Goal: Participate in discussion: Engage in conversation with other users on a specific topic

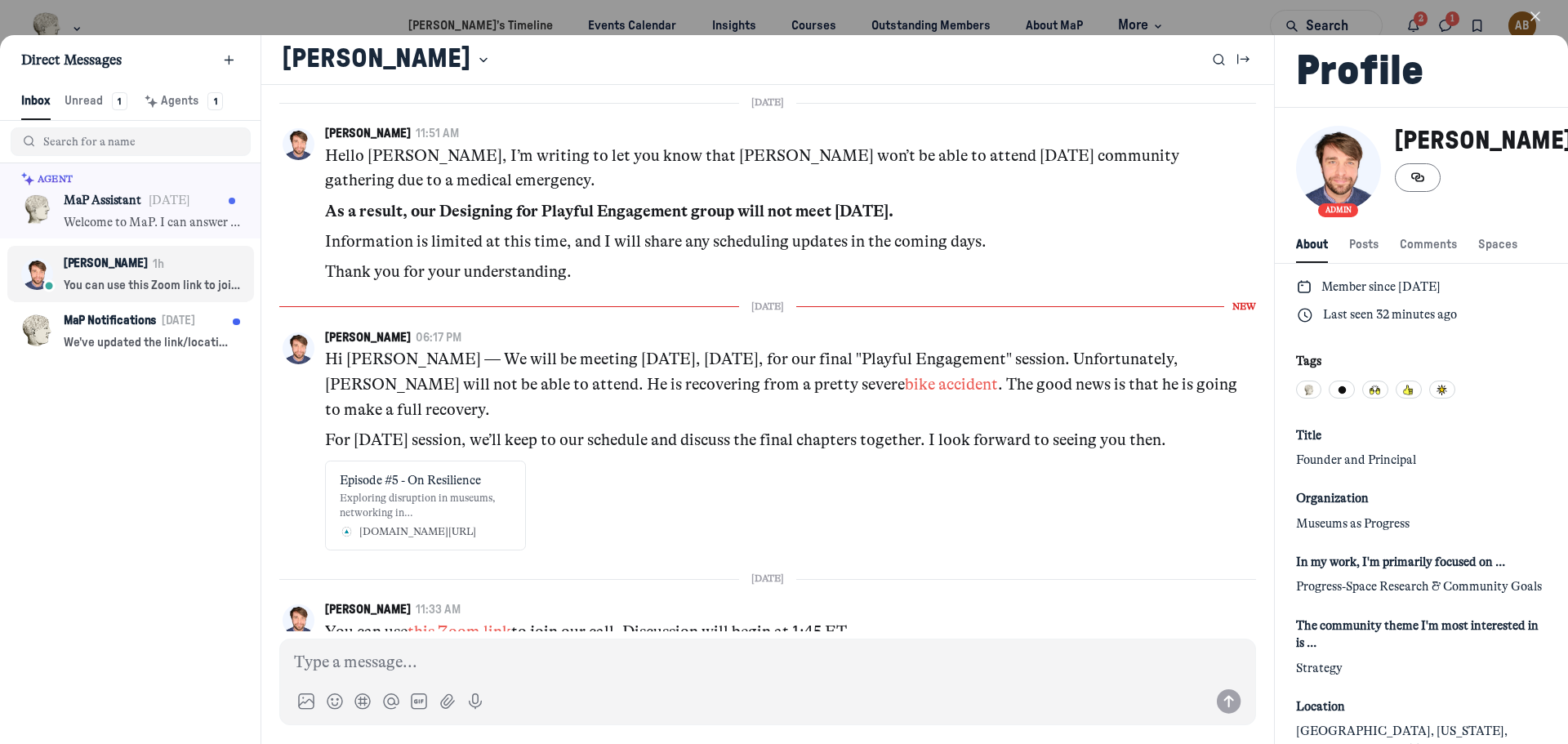
scroll to position [2224, 3229]
click at [1531, 17] on icon "button" at bounding box center [1535, 16] width 16 height 16
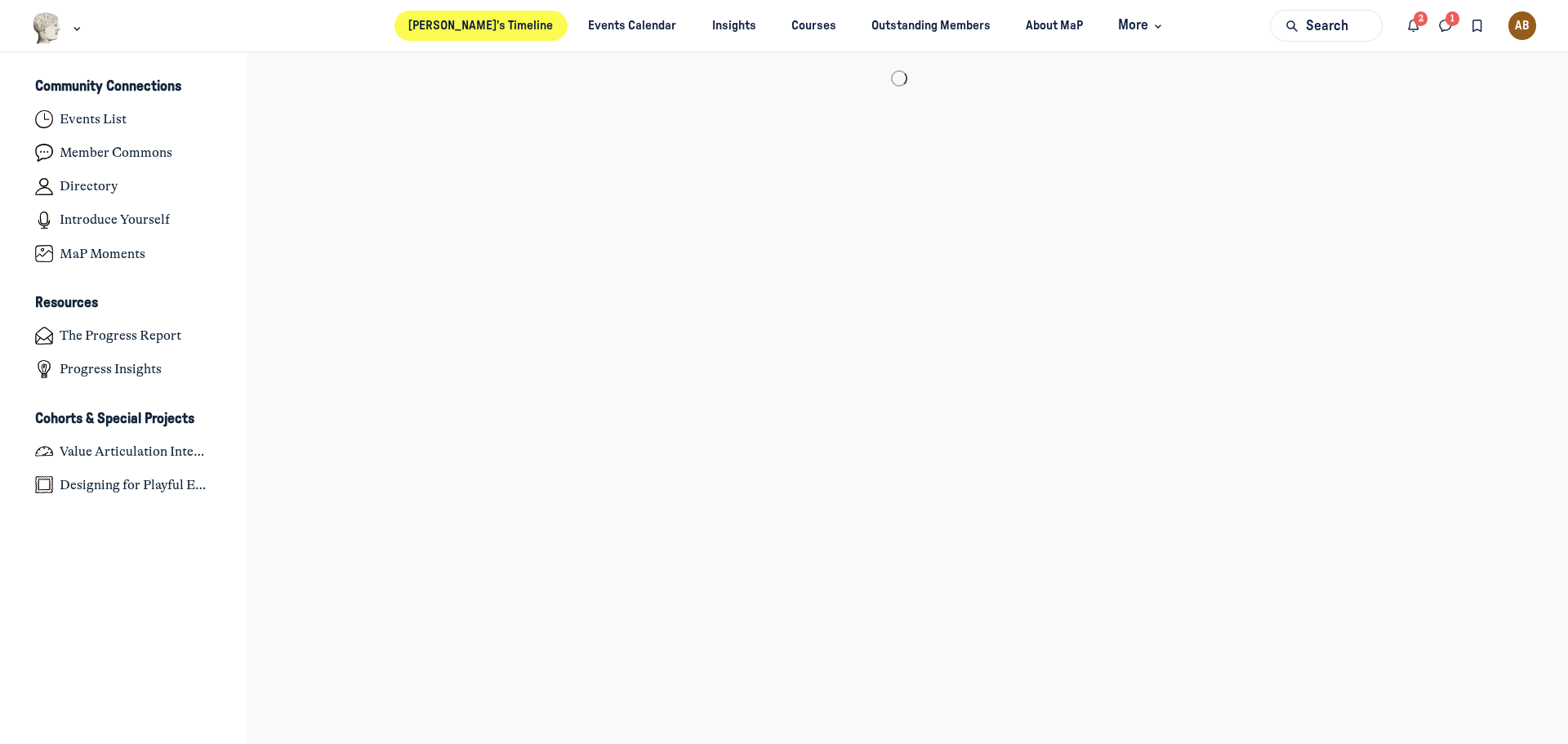
scroll to position [5184, 3211]
click at [1438, 21] on icon "Direct messages" at bounding box center [1445, 26] width 16 height 18
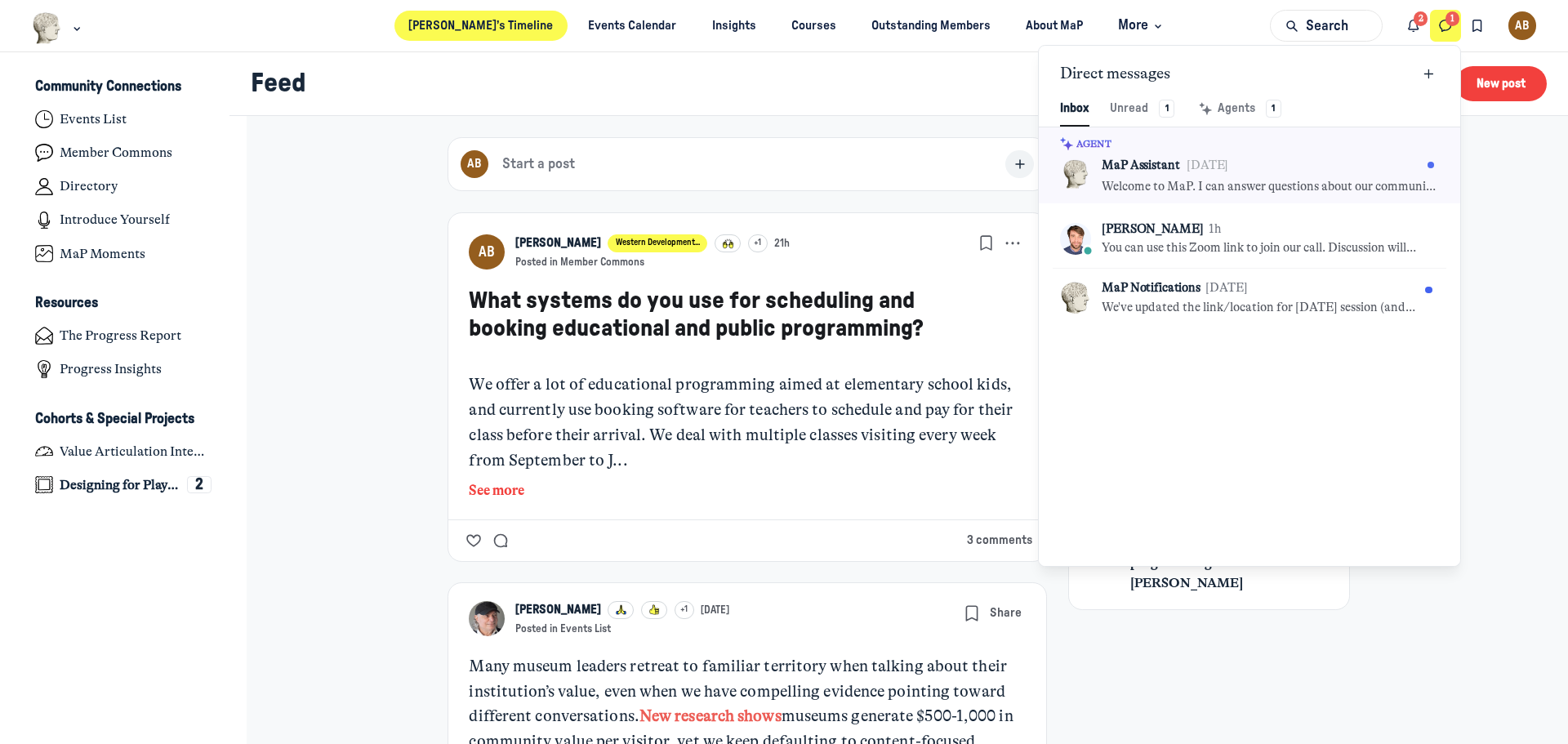
scroll to position [2224, 3807]
click at [1407, 21] on icon "Notifications" at bounding box center [1413, 26] width 16 height 18
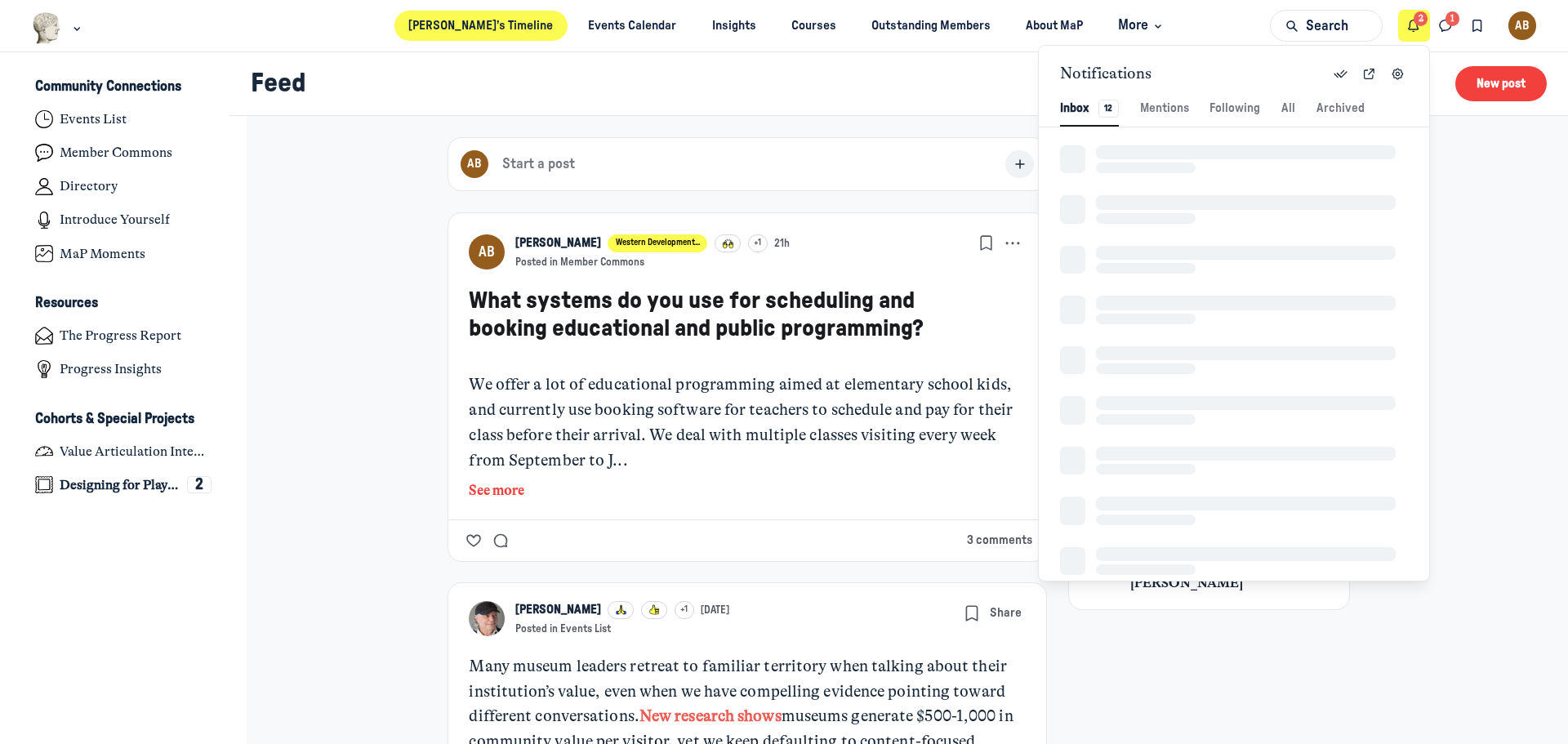
scroll to position [2224, 3459]
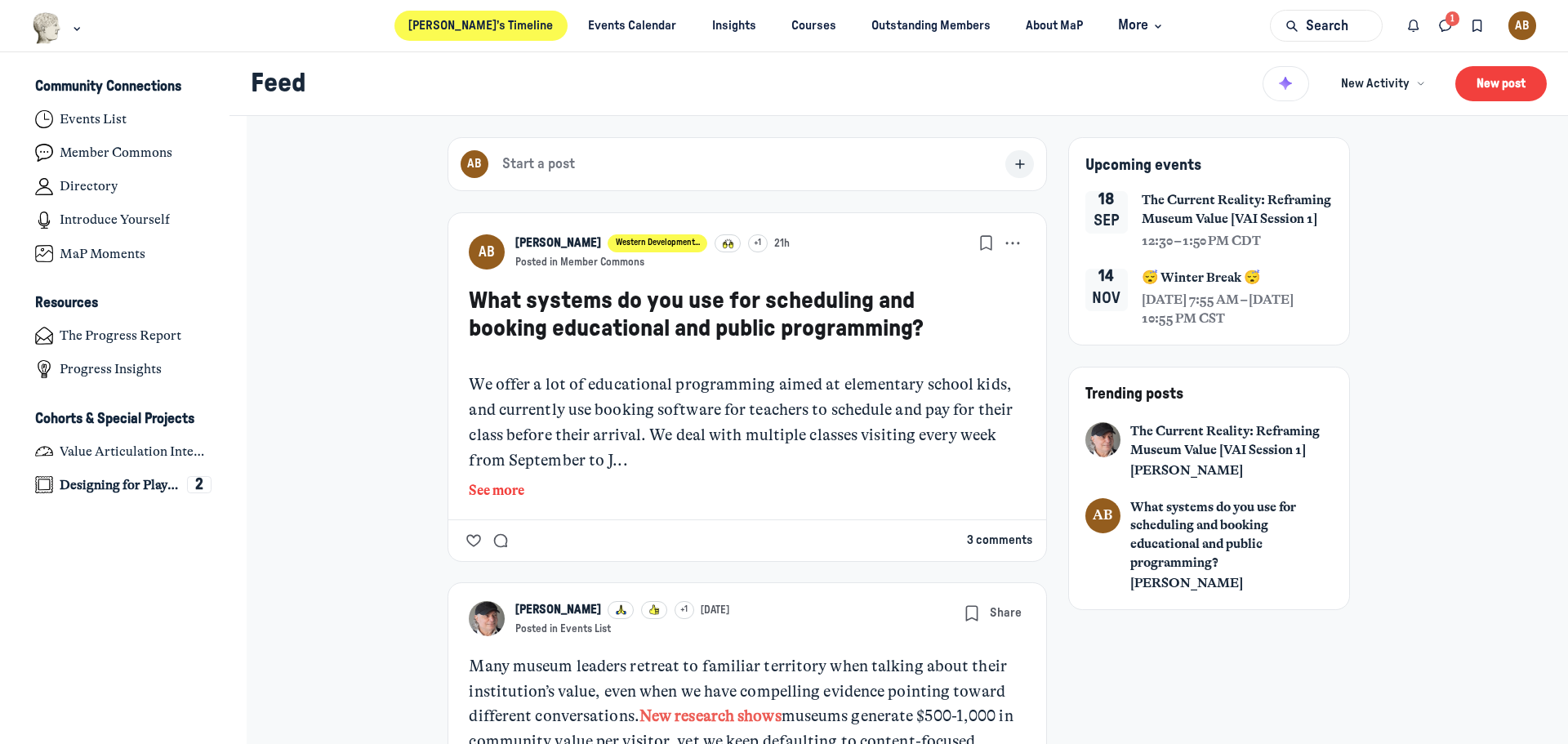
click at [976, 532] on button "3 comments" at bounding box center [1000, 540] width 65 height 18
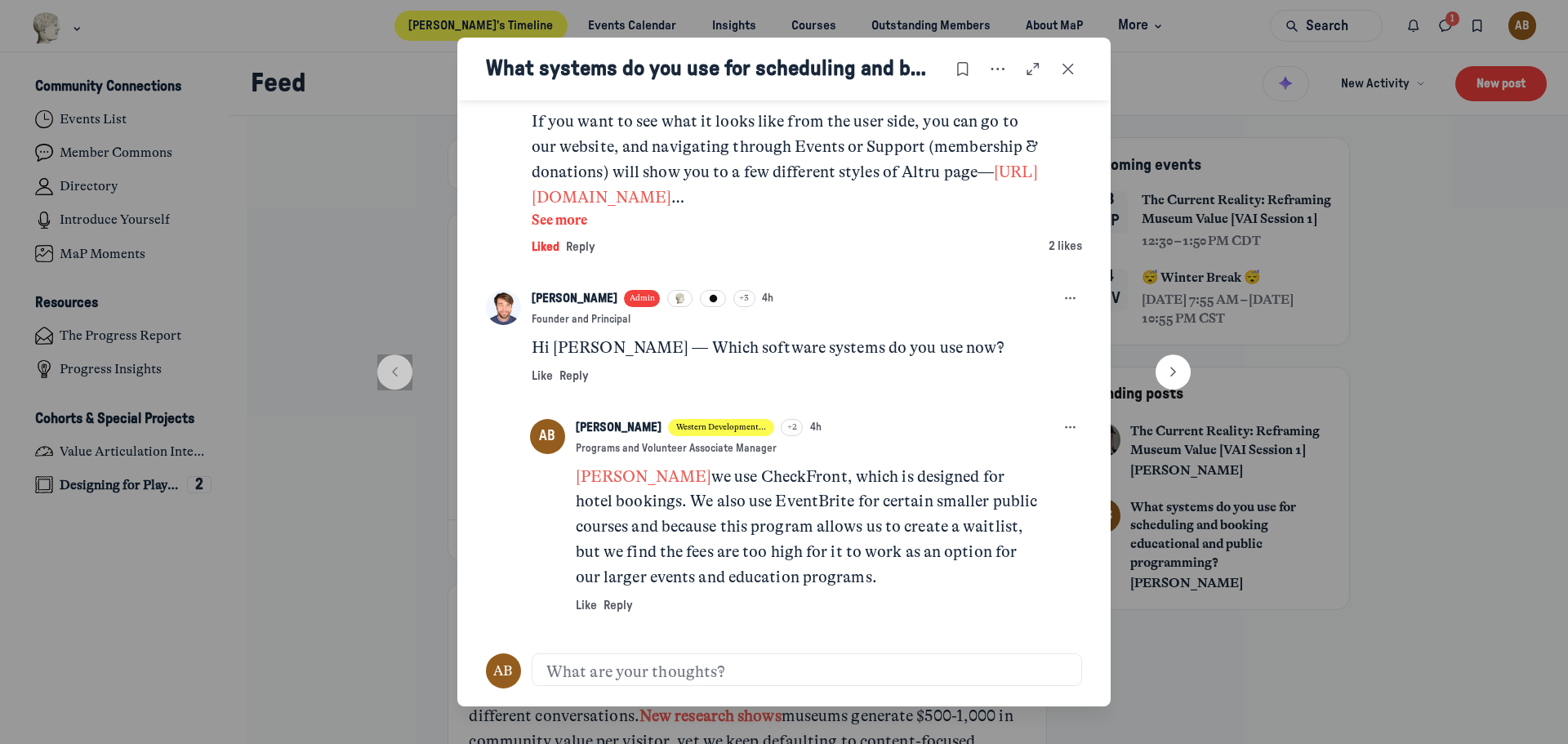
scroll to position [13, 0]
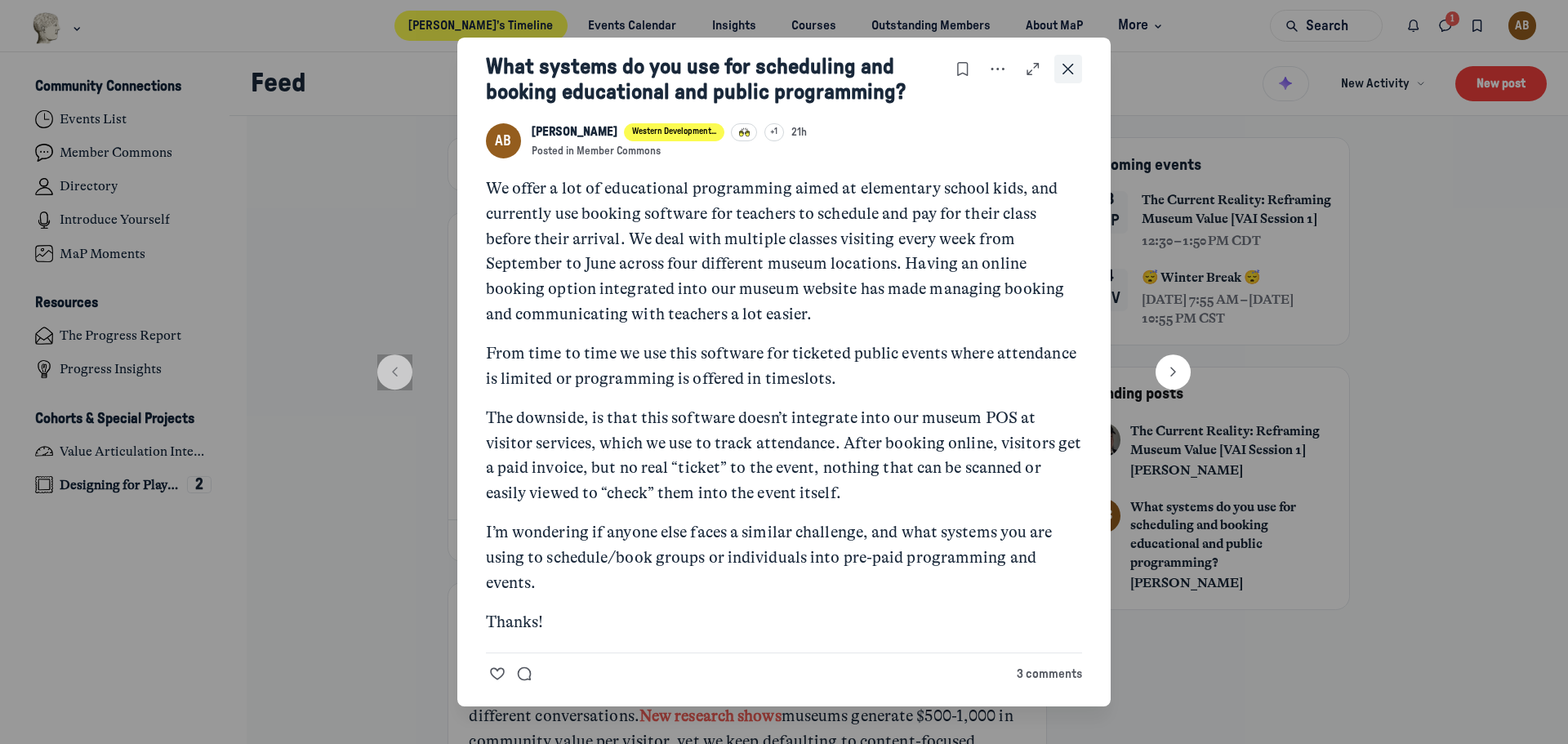
click at [1075, 68] on icon "Close post" at bounding box center [1067, 69] width 16 height 18
